Goal: Task Accomplishment & Management: Use online tool/utility

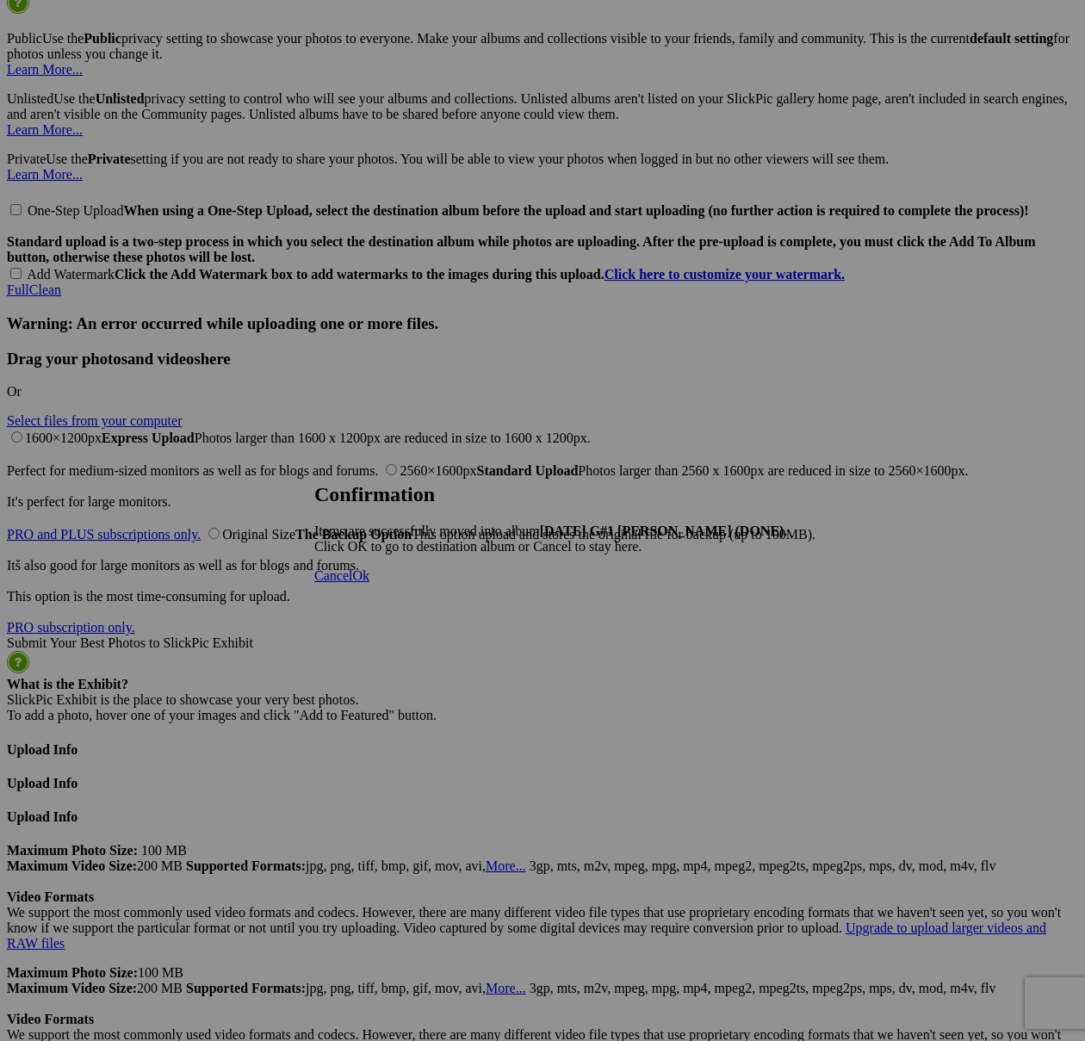
scroll to position [6997, 0]
click at [352, 583] on span "Cancel" at bounding box center [333, 575] width 38 height 15
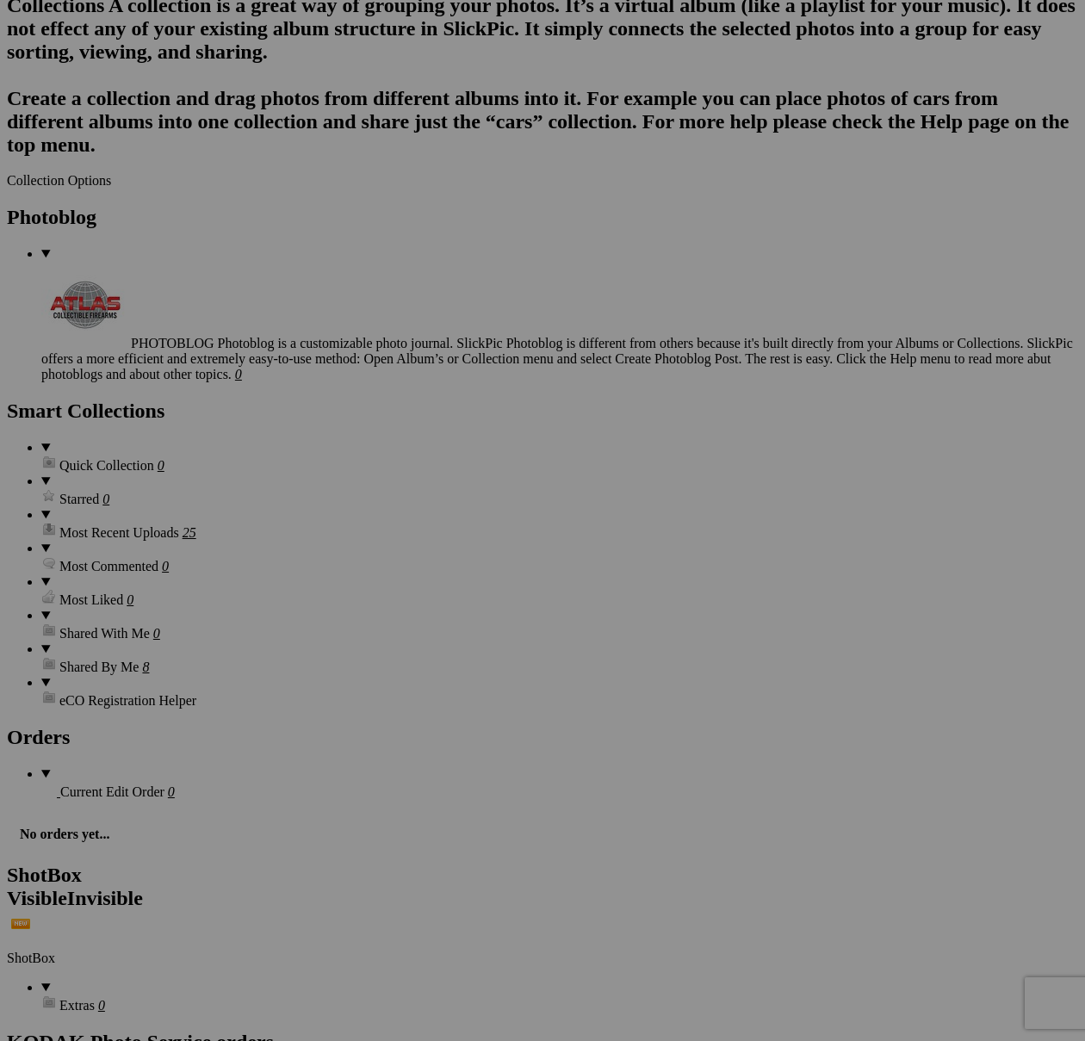
scroll to position [4876, 0]
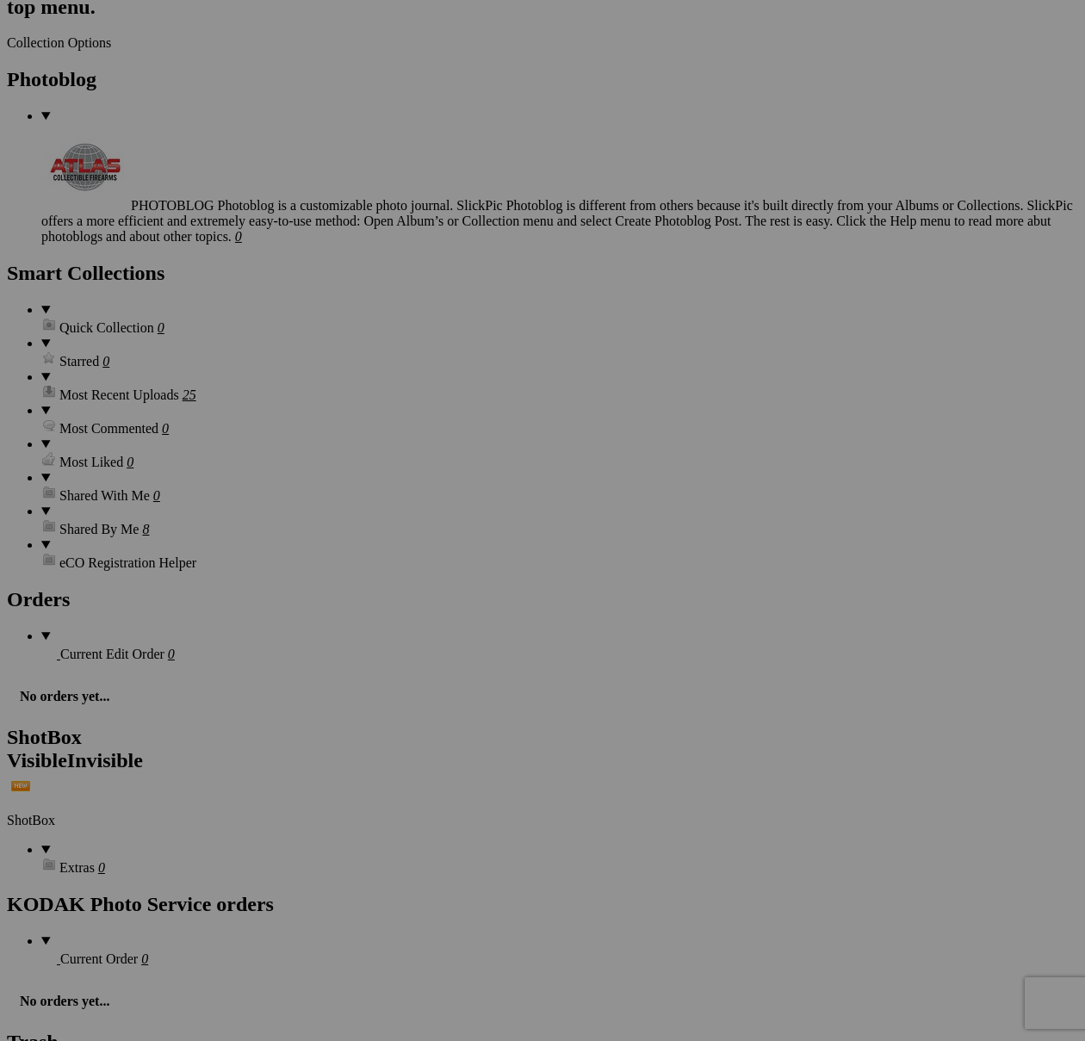
scroll to position [5026, 0]
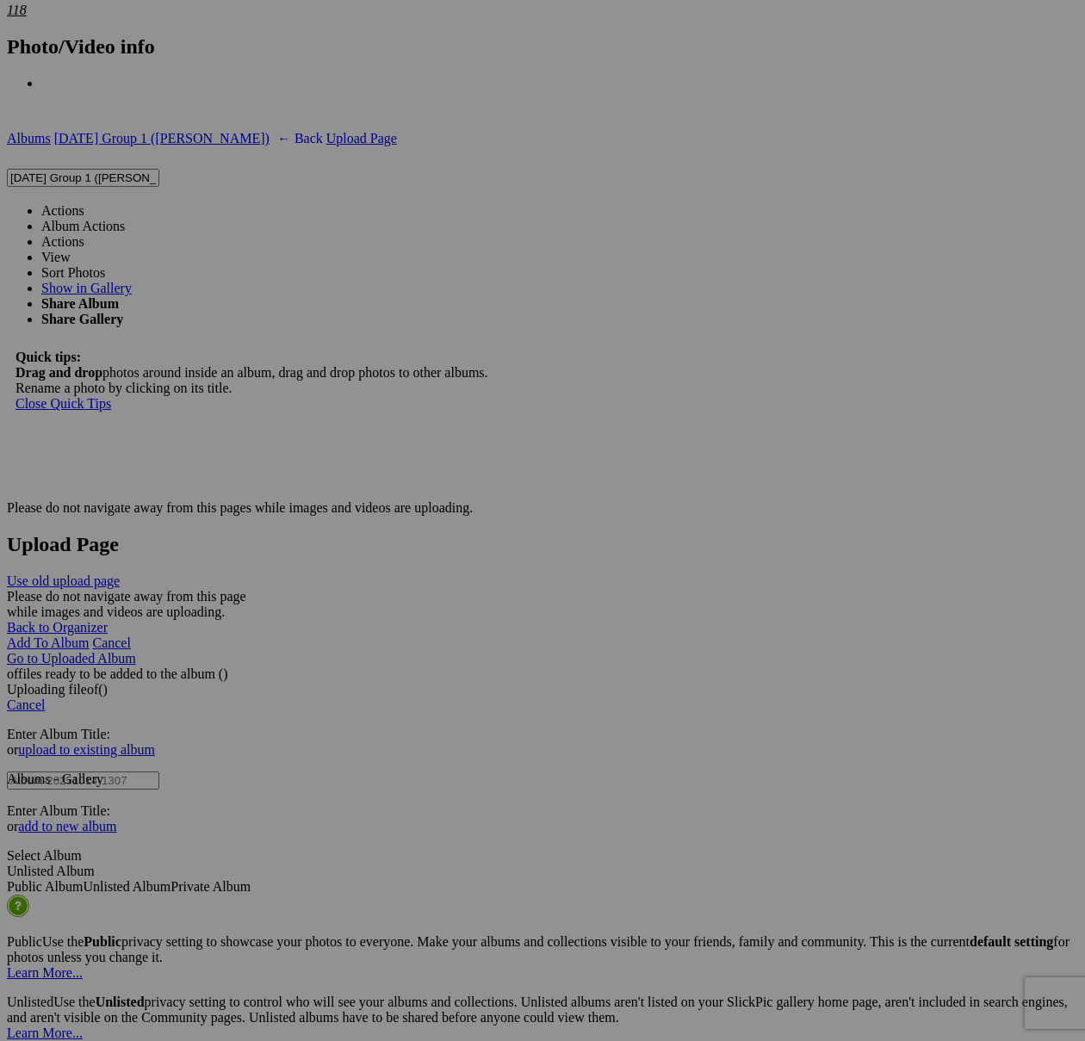
scroll to position [6095, 0]
click at [84, 201] on link "Actions" at bounding box center [62, 208] width 43 height 15
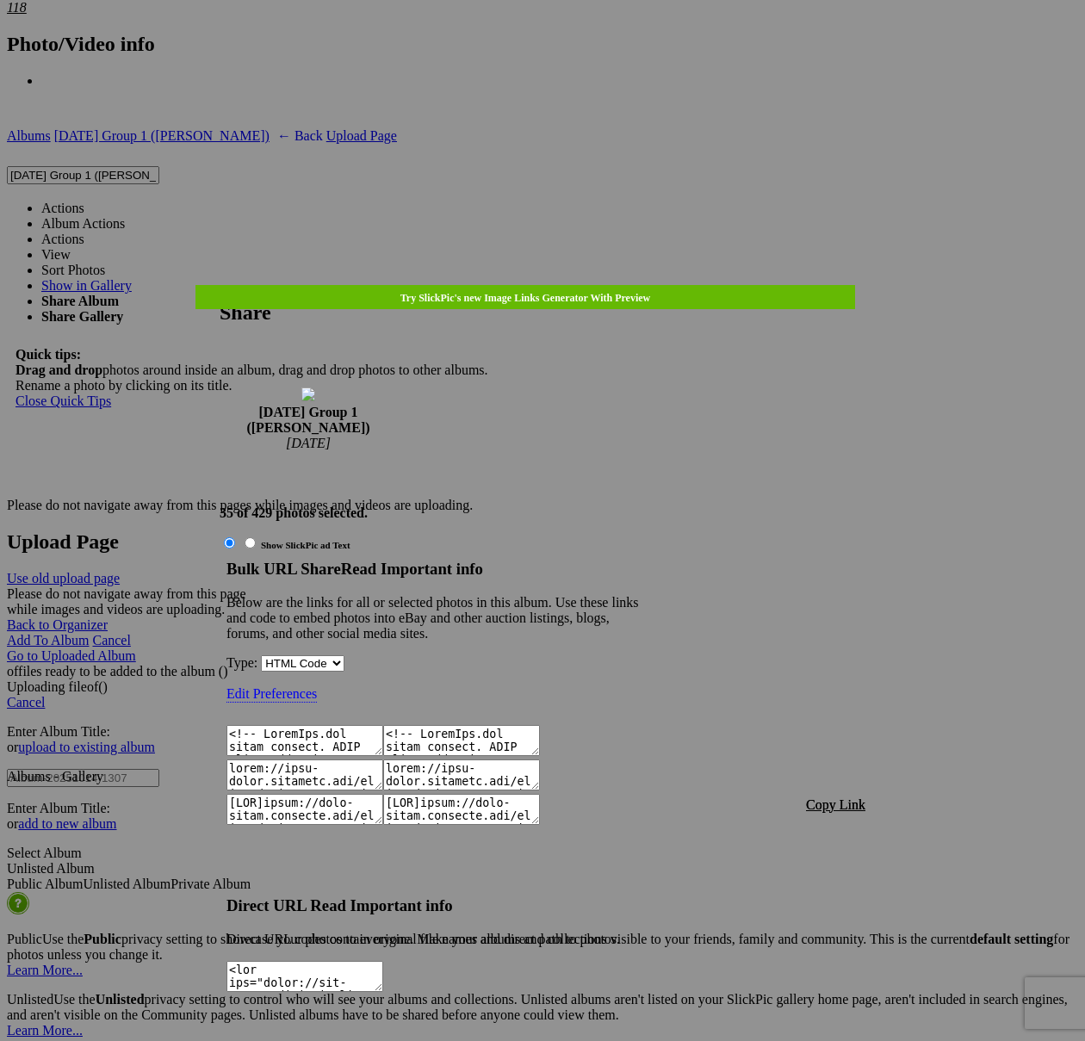
click at [827, 797] on span "Copy Link" at bounding box center [835, 804] width 59 height 15
click at [569, 55] on div at bounding box center [542, 520] width 1085 height 1041
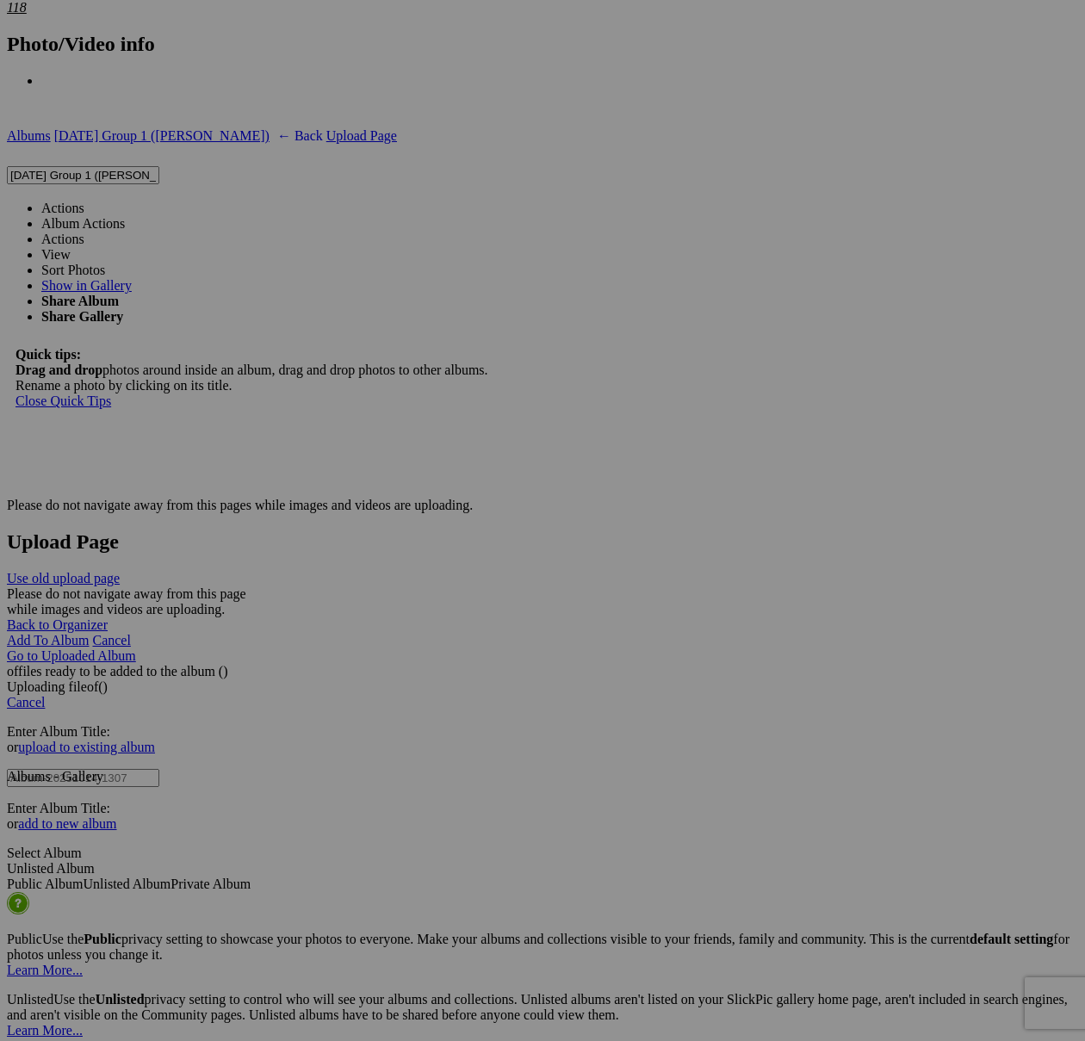
click at [84, 201] on link "Actions" at bounding box center [62, 208] width 43 height 15
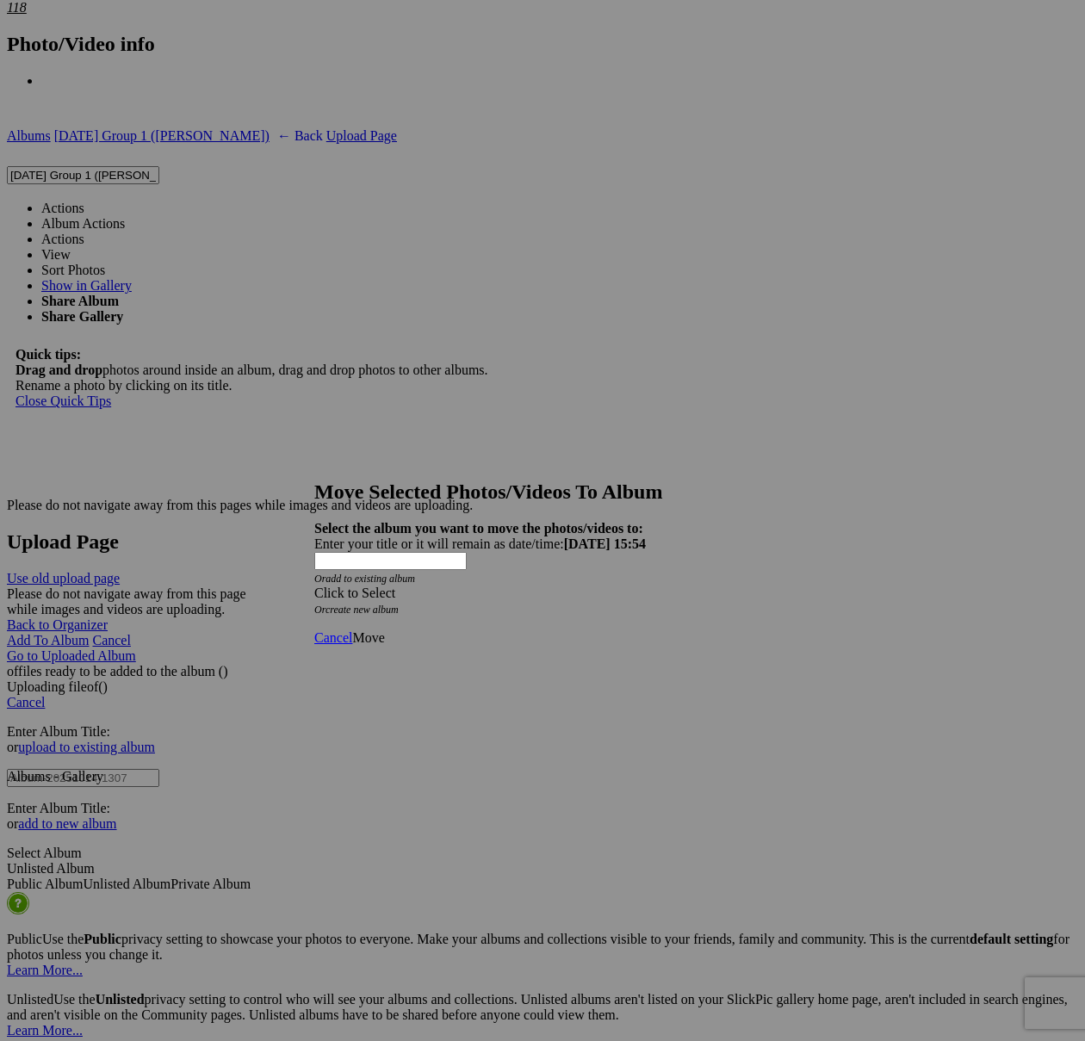
drag, startPoint x: 642, startPoint y: 536, endPoint x: 608, endPoint y: 557, distance: 39.9
click at [642, 586] on div "Click to Select" at bounding box center [542, 594] width 456 height 16
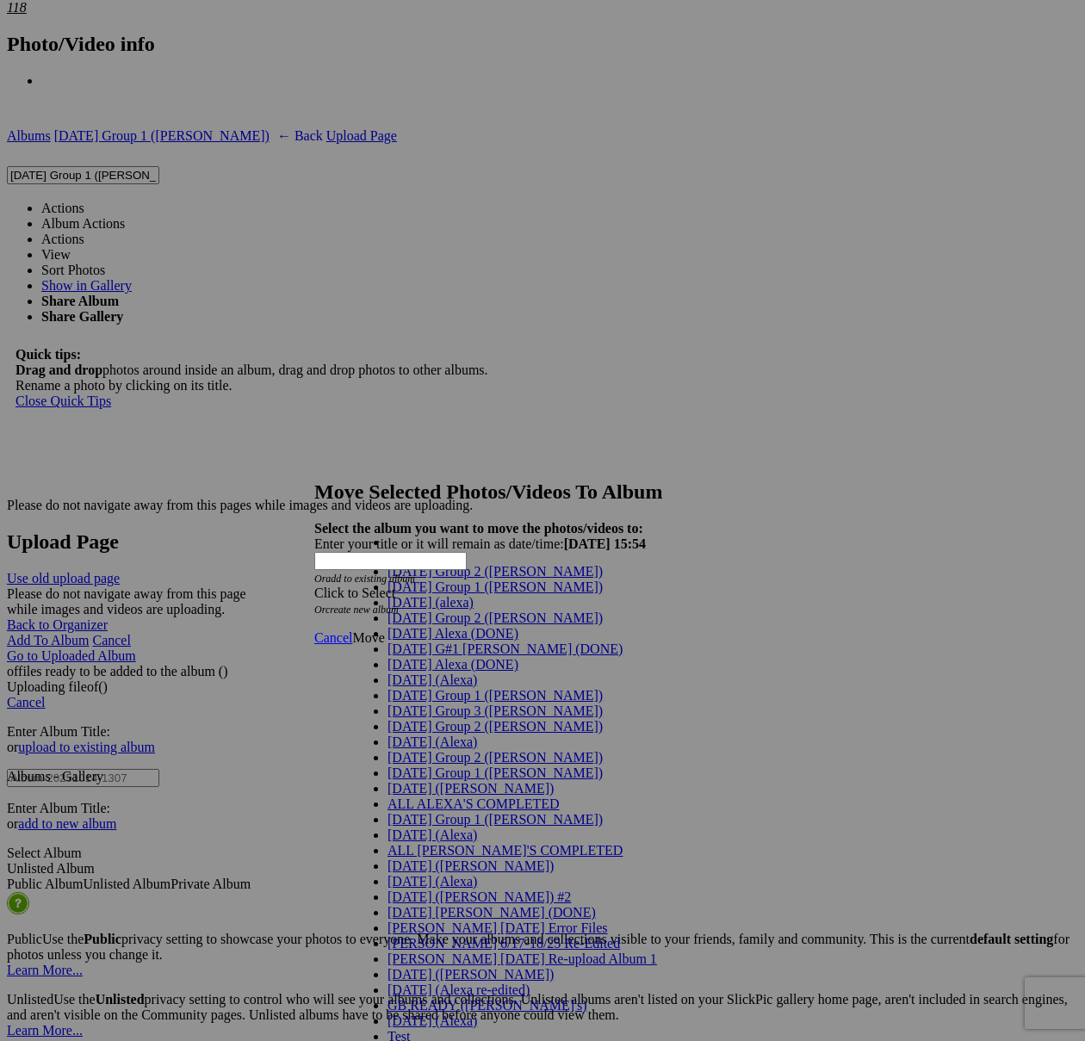
click at [420, 656] on link "[DATE] G#1 [PERSON_NAME] (DONE)" at bounding box center [505, 649] width 235 height 15
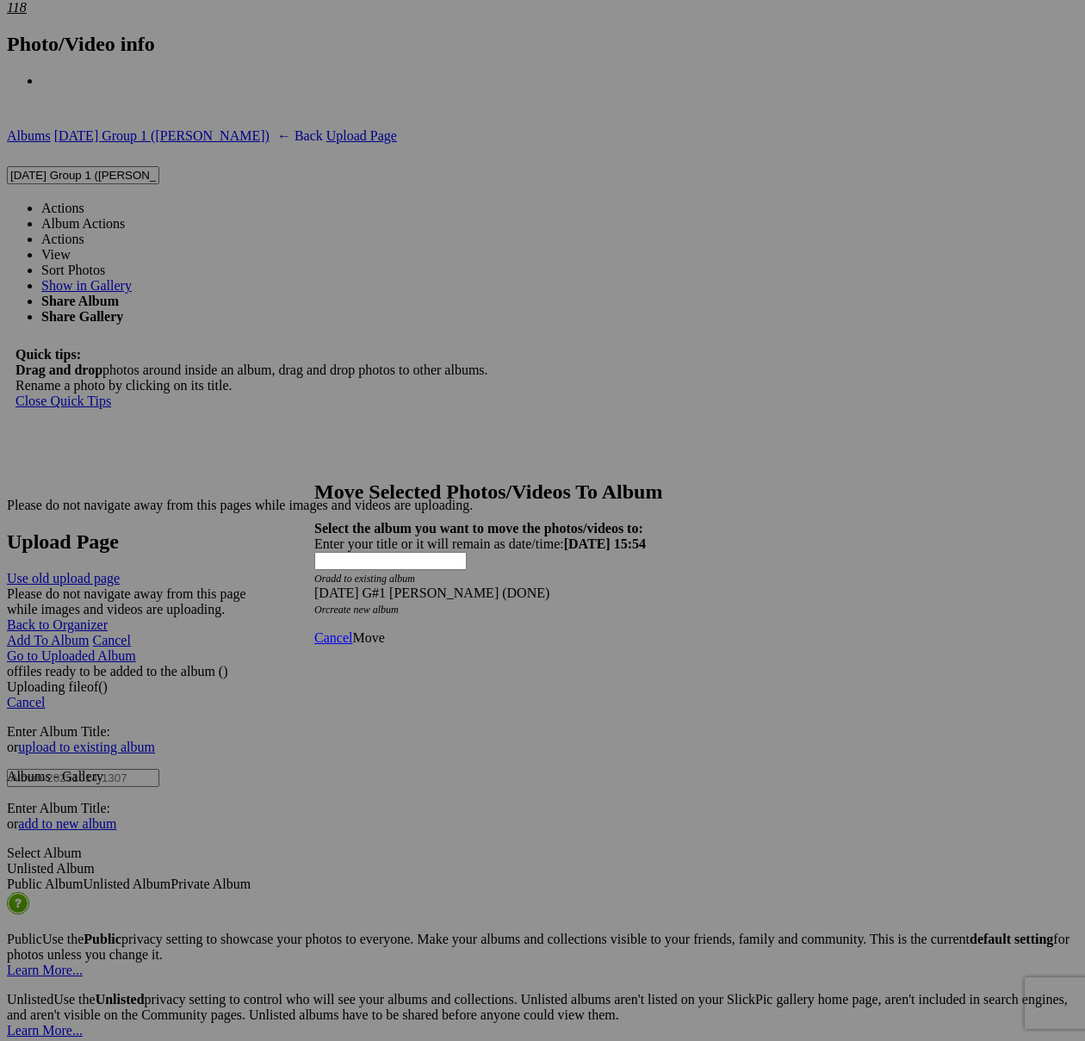
click at [384, 630] on span "Move" at bounding box center [368, 637] width 32 height 15
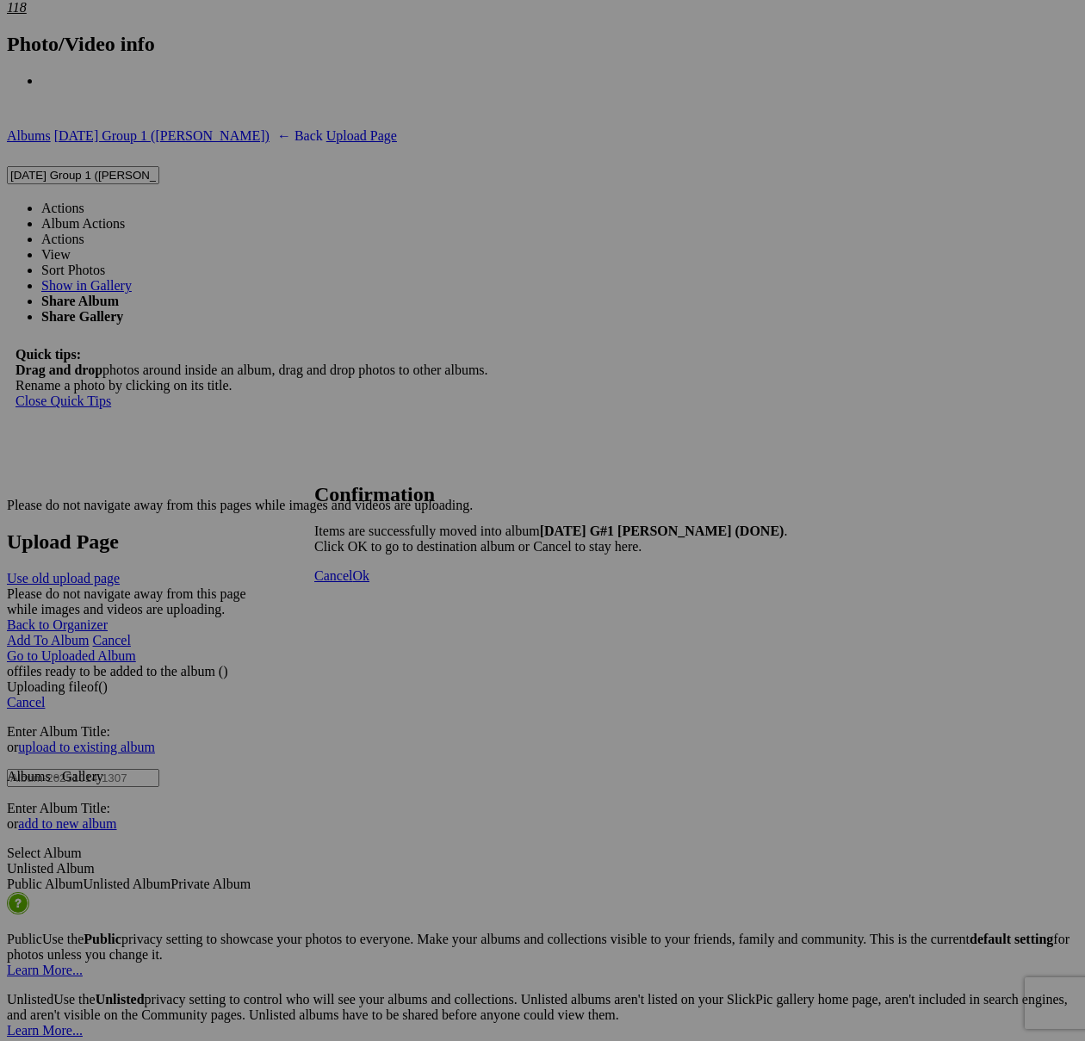
click at [352, 583] on span "Cancel" at bounding box center [333, 575] width 38 height 15
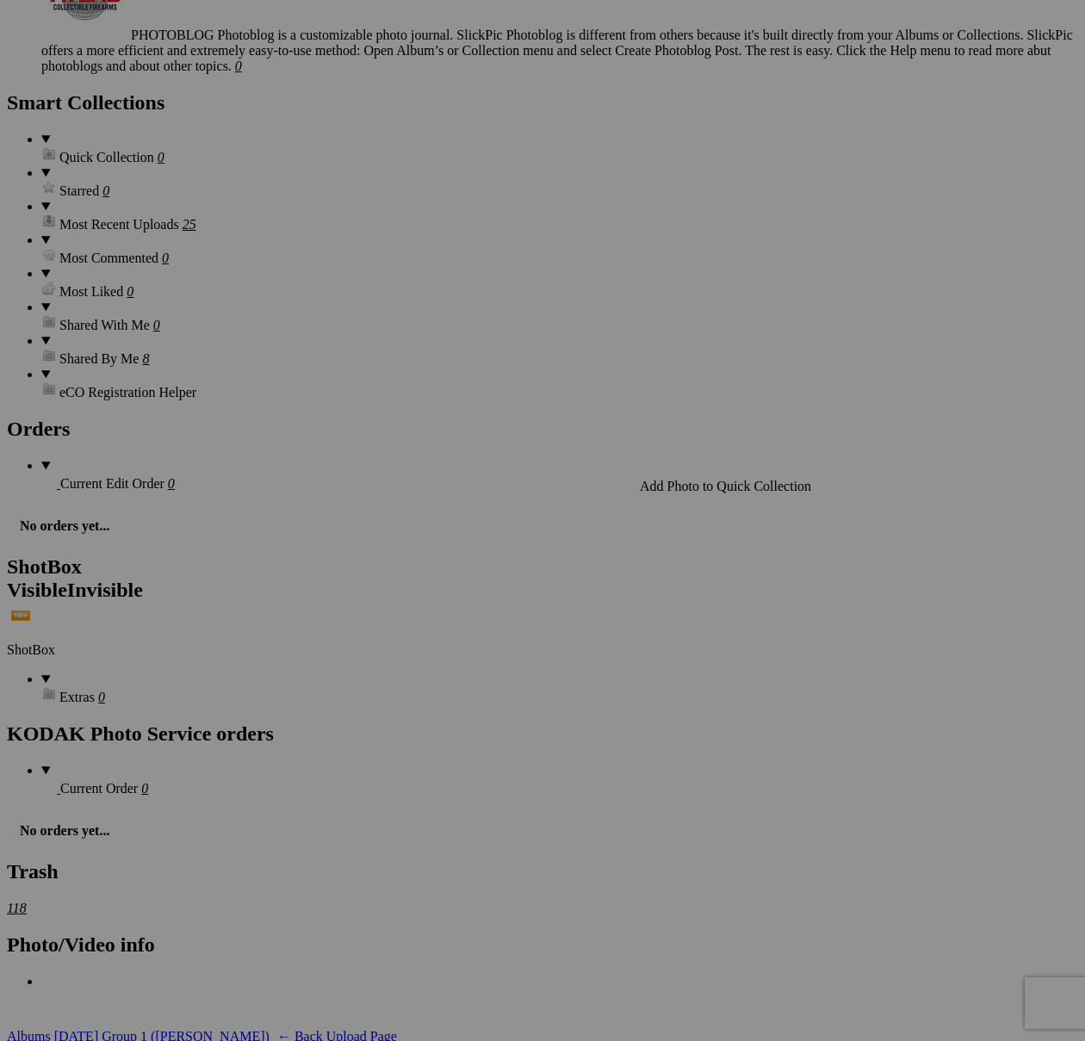
scroll to position [5121, 0]
